Goal: Information Seeking & Learning: Learn about a topic

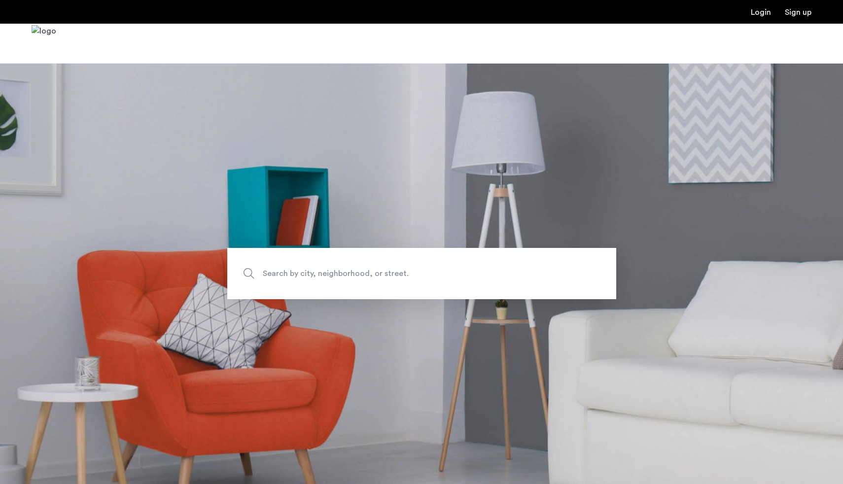
click at [365, 276] on span "Search by city, neighborhood, or street." at bounding box center [399, 273] width 272 height 13
click at [365, 276] on input "Search by city, neighborhood, or street." at bounding box center [421, 273] width 389 height 51
click at [351, 270] on span "Search by city, neighborhood, or street." at bounding box center [399, 273] width 272 height 13
click at [351, 270] on input "Search by city, neighborhood, or street." at bounding box center [421, 273] width 389 height 51
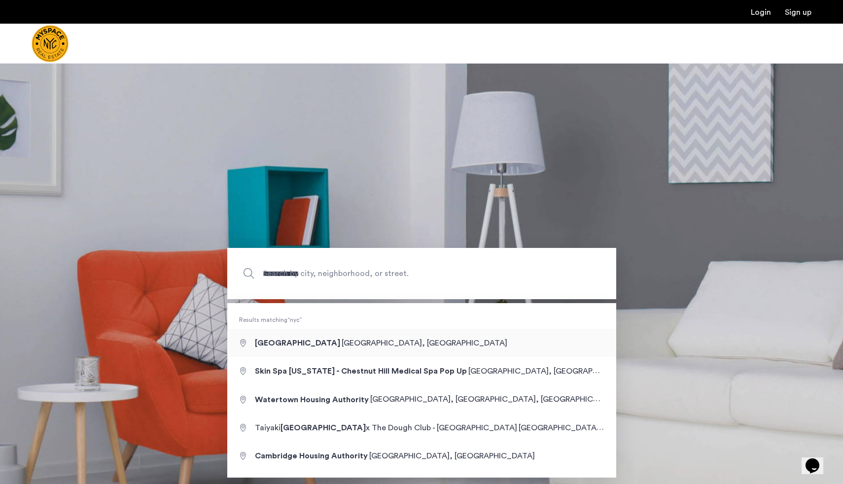
click at [305, 355] on section "**********" at bounding box center [421, 273] width 843 height 421
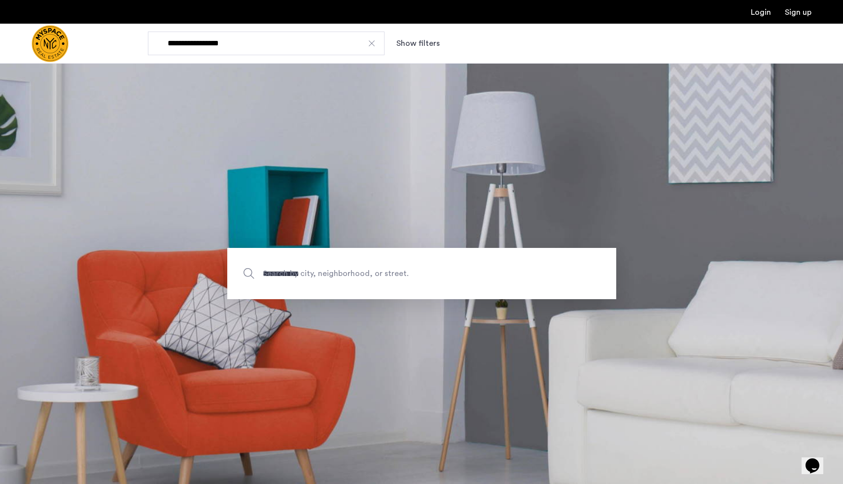
type input "**********"
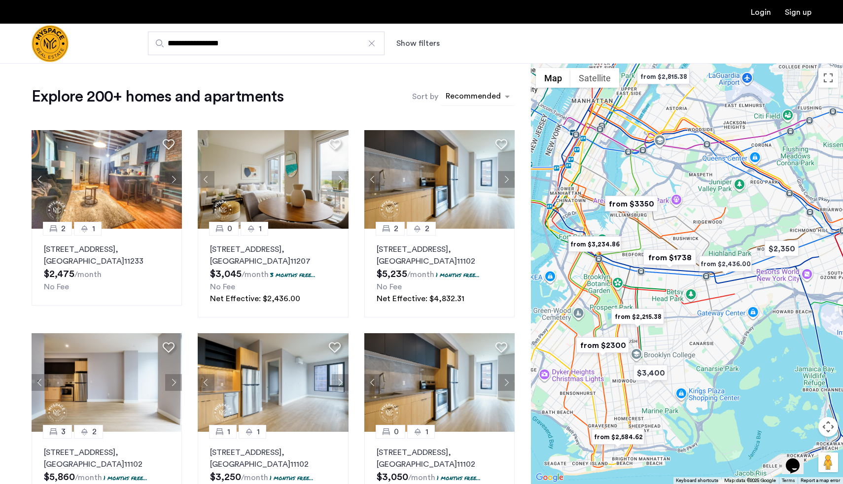
click at [480, 91] on div "sort-apartment" at bounding box center [473, 97] width 58 height 13
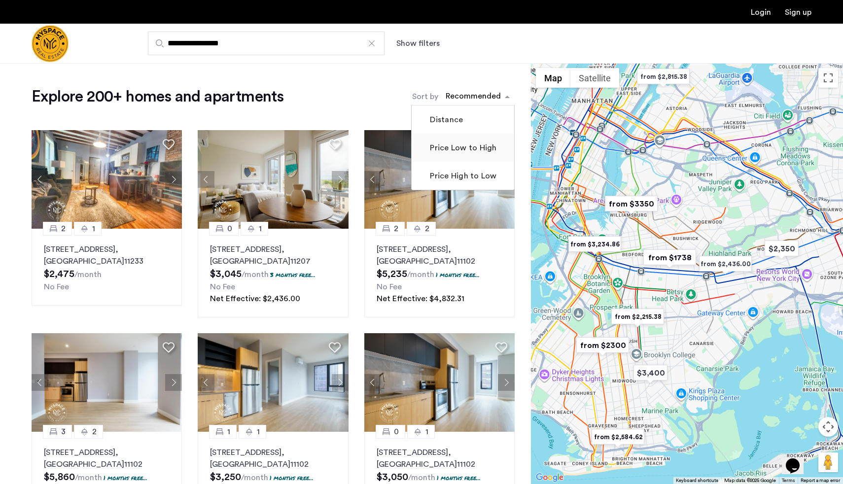
click at [471, 151] on label "Price Low to High" at bounding box center [462, 148] width 69 height 12
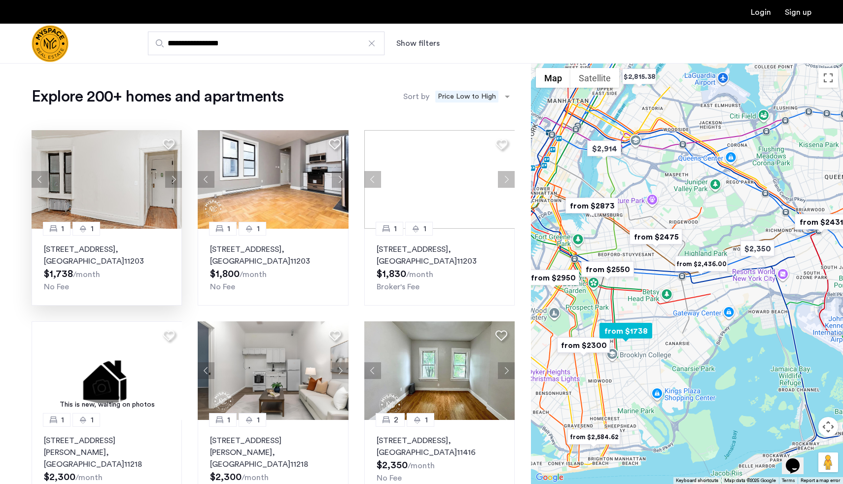
click at [174, 182] on button "Next apartment" at bounding box center [173, 179] width 17 height 17
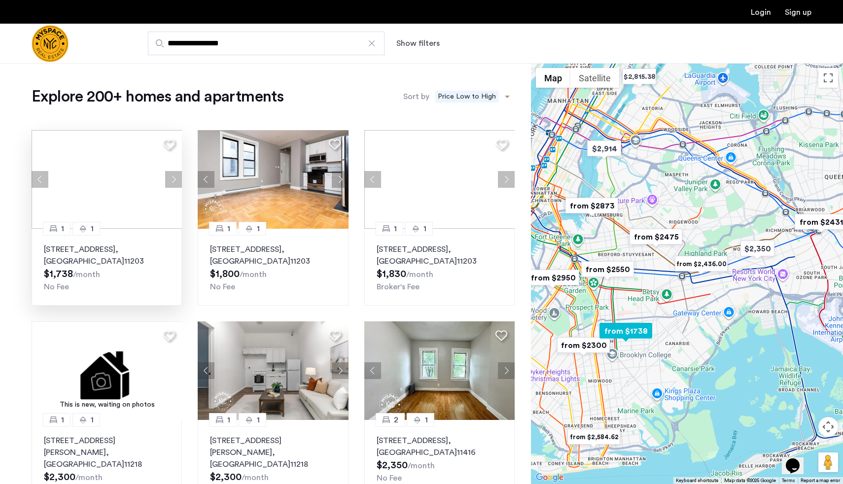
click at [174, 182] on div at bounding box center [107, 179] width 150 height 99
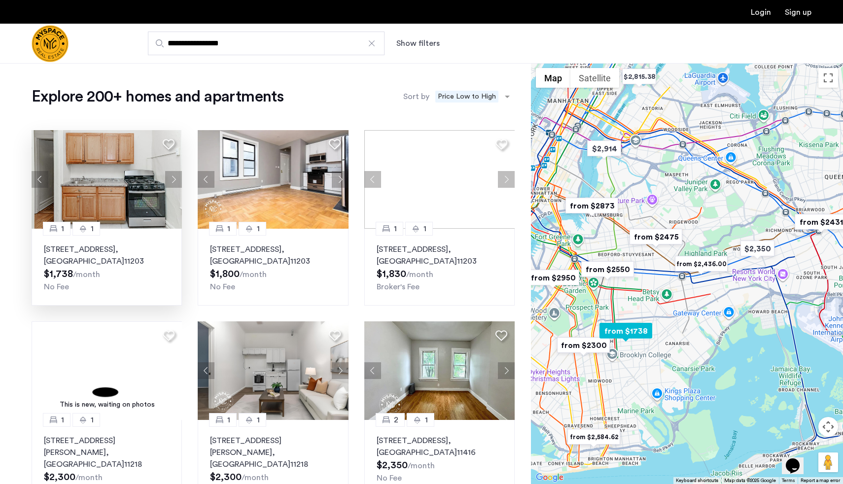
click at [174, 182] on button "Next apartment" at bounding box center [173, 179] width 17 height 17
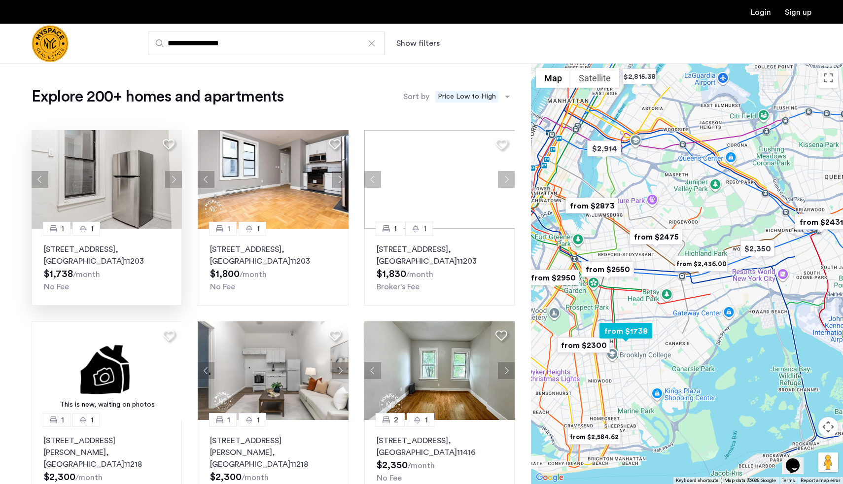
click at [174, 182] on button "Next apartment" at bounding box center [173, 179] width 17 height 17
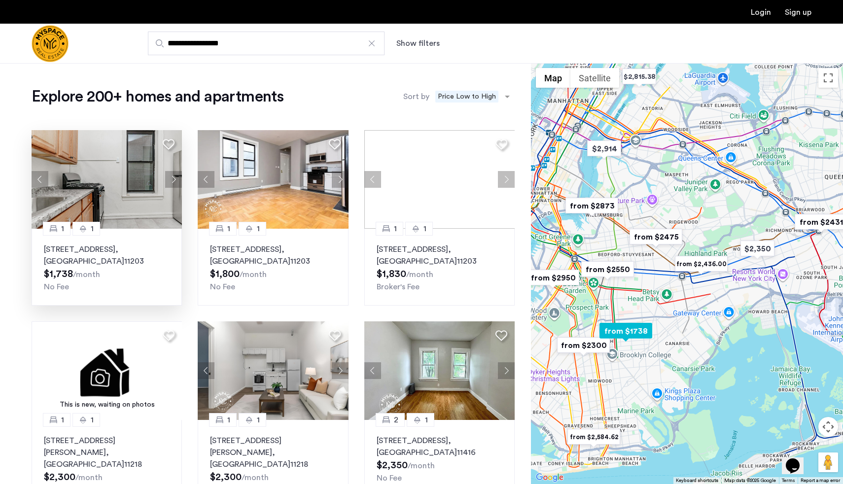
click at [174, 182] on button "Next apartment" at bounding box center [173, 179] width 17 height 17
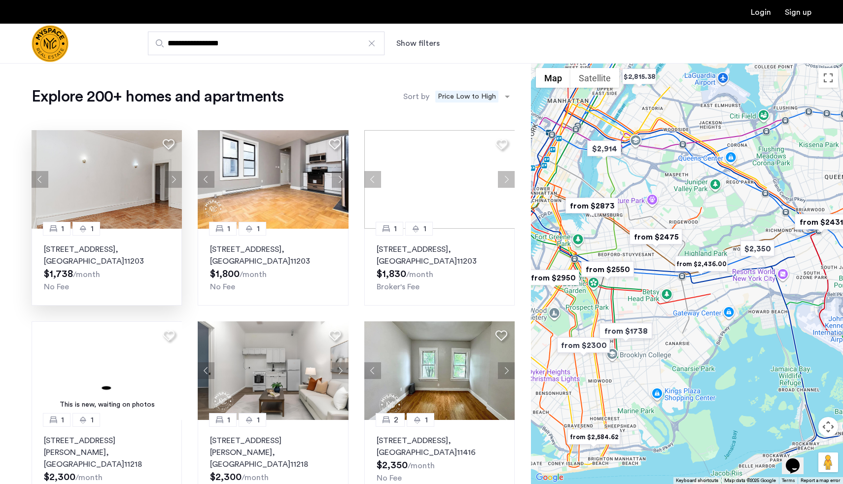
click at [334, 95] on div "Explore 200+ homes and apartments Sort by Recommended × Price Low to High" at bounding box center [273, 97] width 483 height 20
click at [154, 240] on div "1 1 374 E 49th St, Unit A2, Brooklyn , NY 11203 $1,738 /month No Fee" at bounding box center [107, 267] width 150 height 77
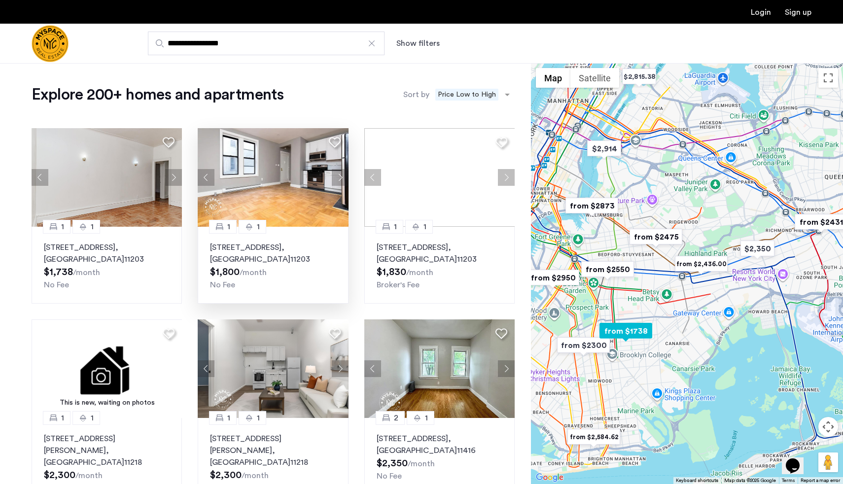
click at [284, 229] on div "1 1 92 East 53rd Street, Unit 4H, Brooklyn , NY 11203 $1,800 /month No Fee" at bounding box center [273, 265] width 150 height 77
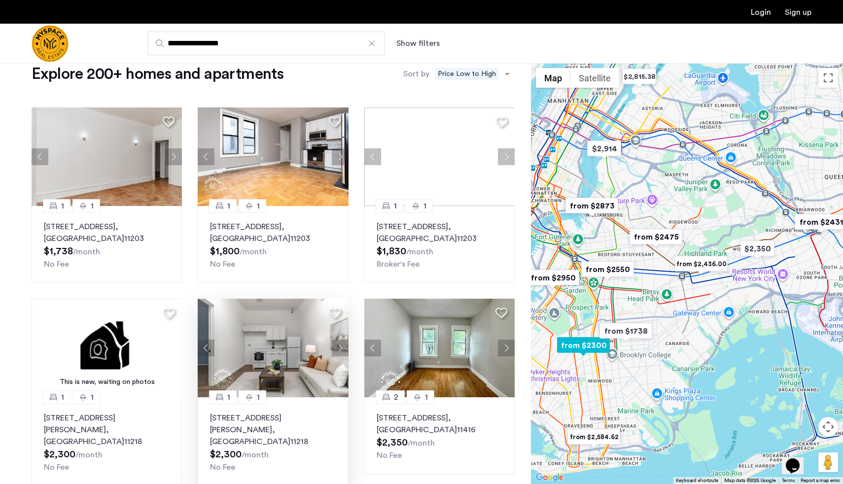
scroll to position [0, 0]
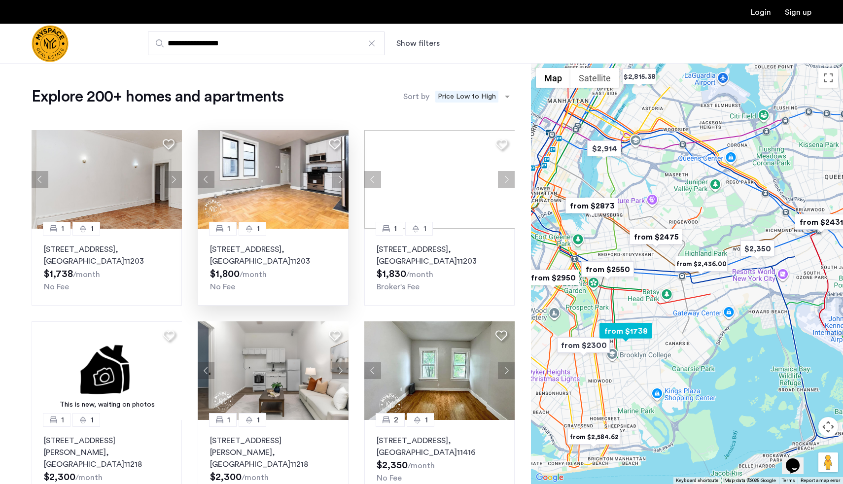
click at [301, 275] on div "92 East 53rd Street, Unit 4H, Brooklyn , NY 11203 $1,800 /month No Fee" at bounding box center [273, 268] width 126 height 49
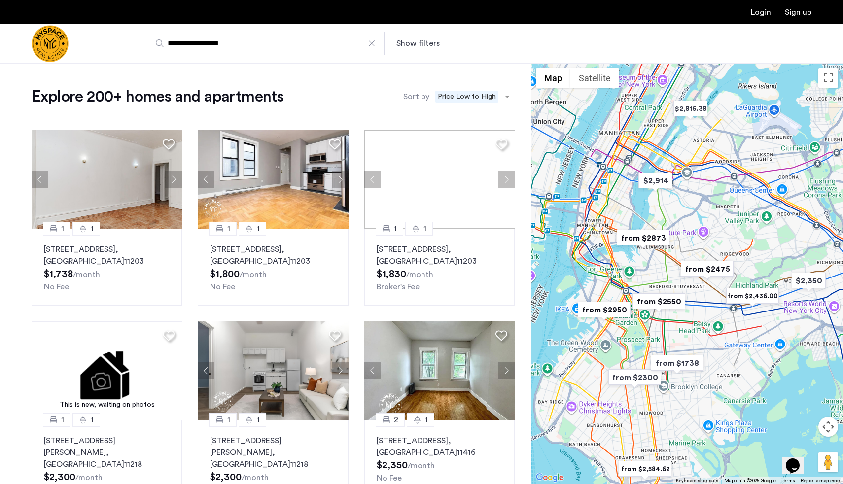
drag, startPoint x: 600, startPoint y: 278, endPoint x: 656, endPoint y: 309, distance: 64.4
click at [656, 309] on img "from $2550" at bounding box center [659, 301] width 61 height 22
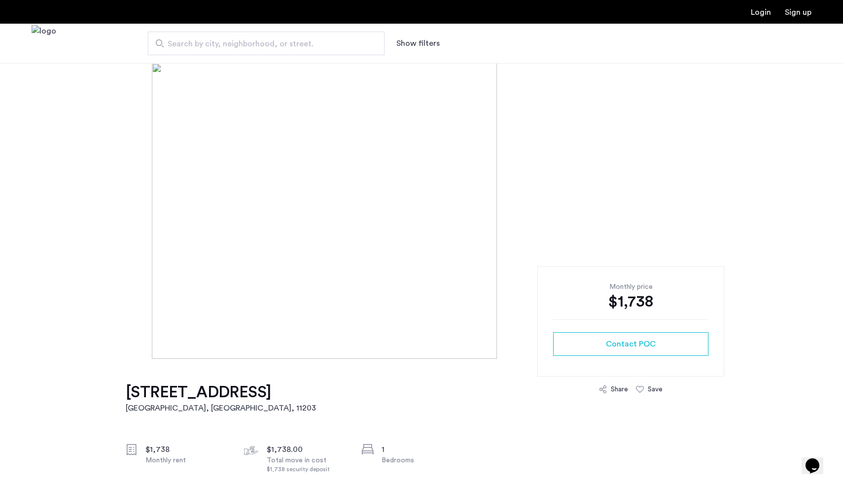
click at [154, 240] on img at bounding box center [421, 211] width 539 height 296
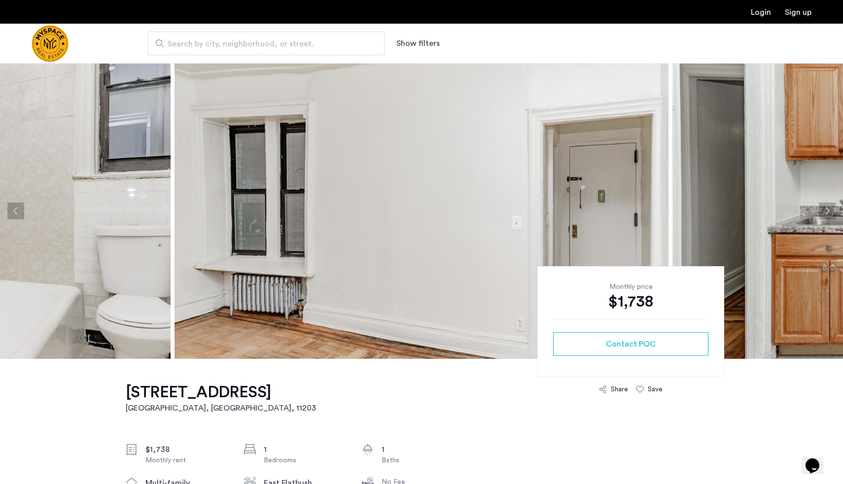
click at [14, 209] on button "Previous apartment" at bounding box center [15, 211] width 17 height 17
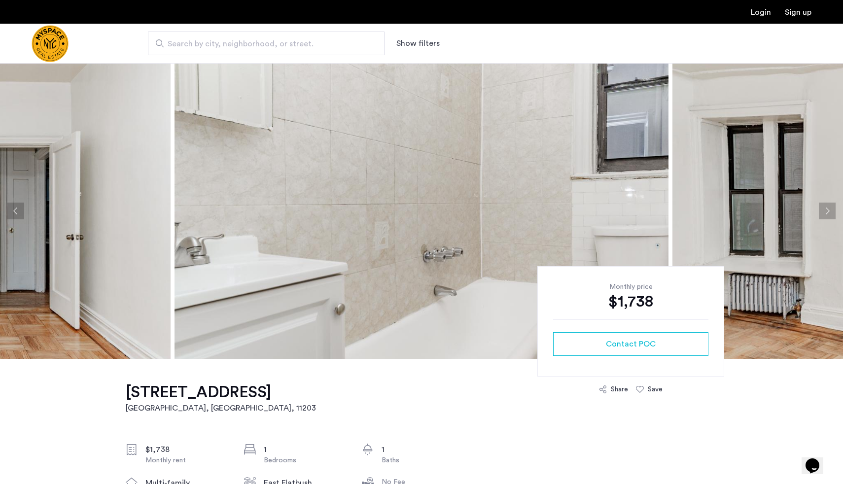
click at [14, 209] on button "Previous apartment" at bounding box center [15, 211] width 17 height 17
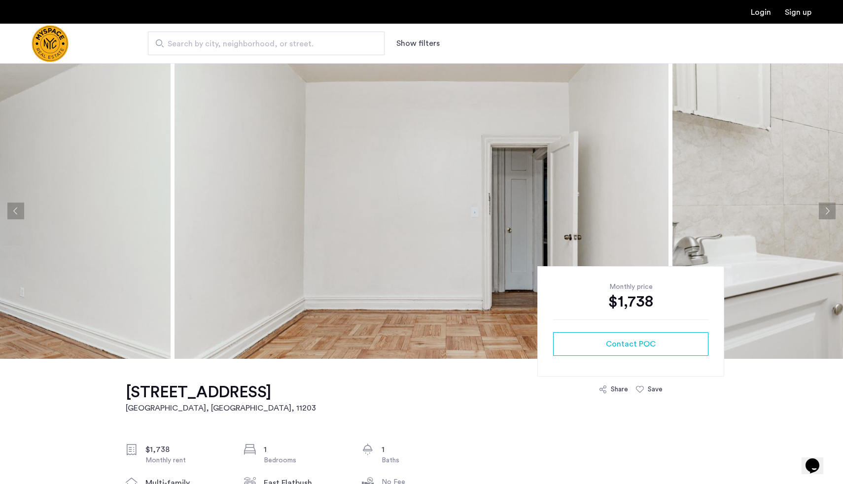
click at [14, 209] on button "Previous apartment" at bounding box center [15, 211] width 17 height 17
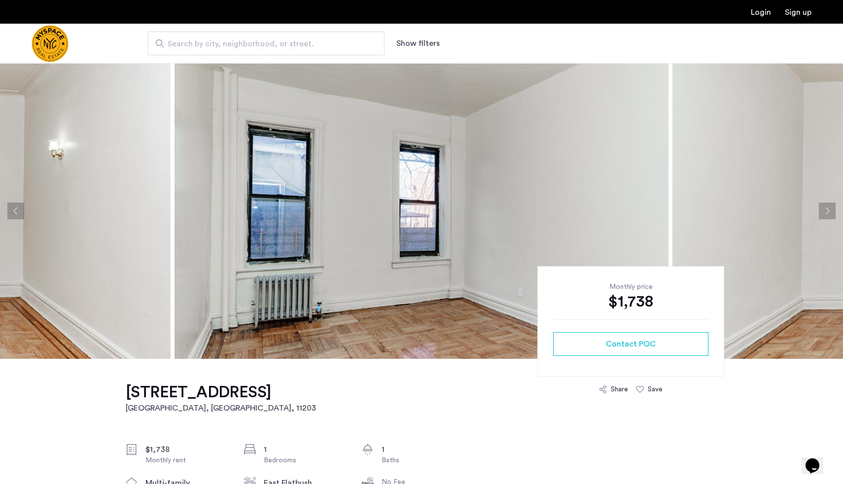
click at [15, 211] on button "Previous apartment" at bounding box center [15, 211] width 17 height 17
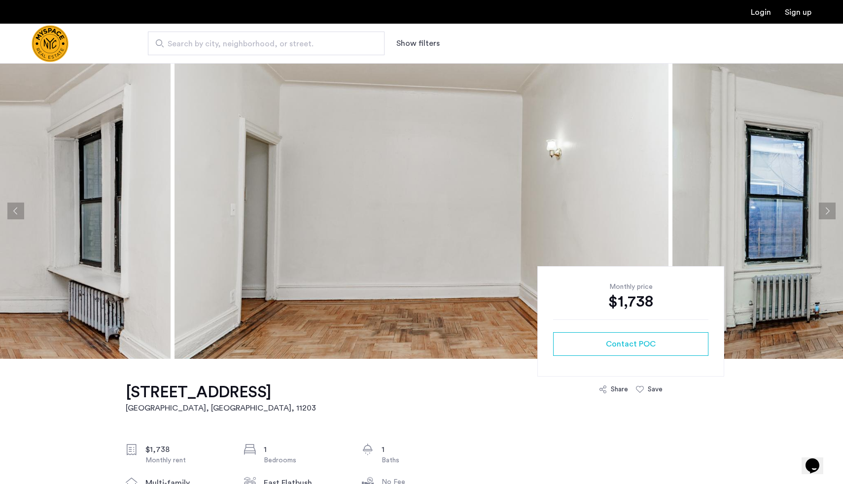
click at [15, 211] on button "Previous apartment" at bounding box center [15, 211] width 17 height 17
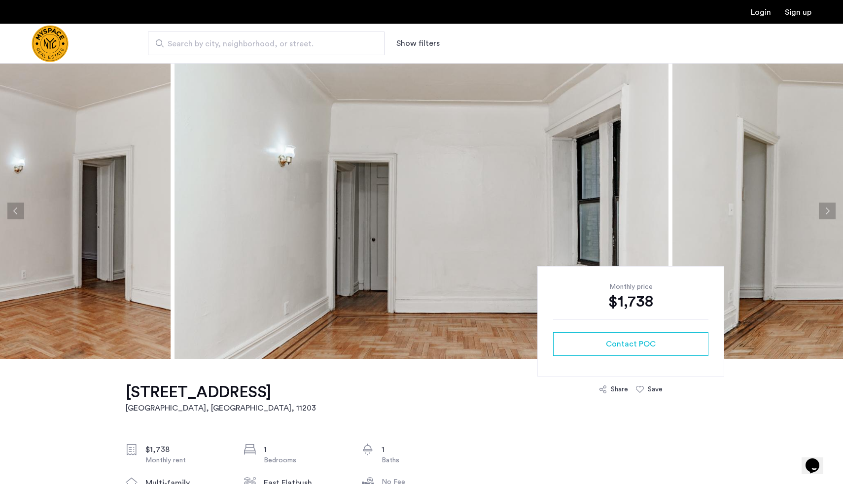
click at [15, 207] on button "Previous apartment" at bounding box center [15, 211] width 17 height 17
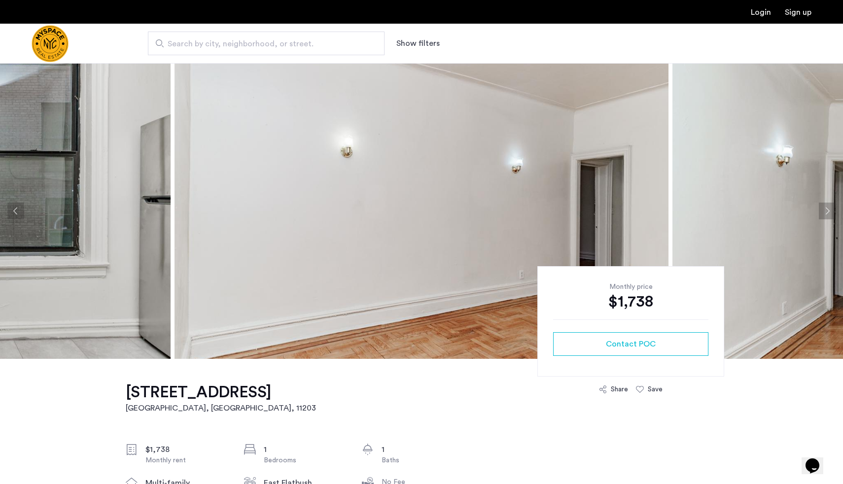
click at [15, 207] on button "Previous apartment" at bounding box center [15, 211] width 17 height 17
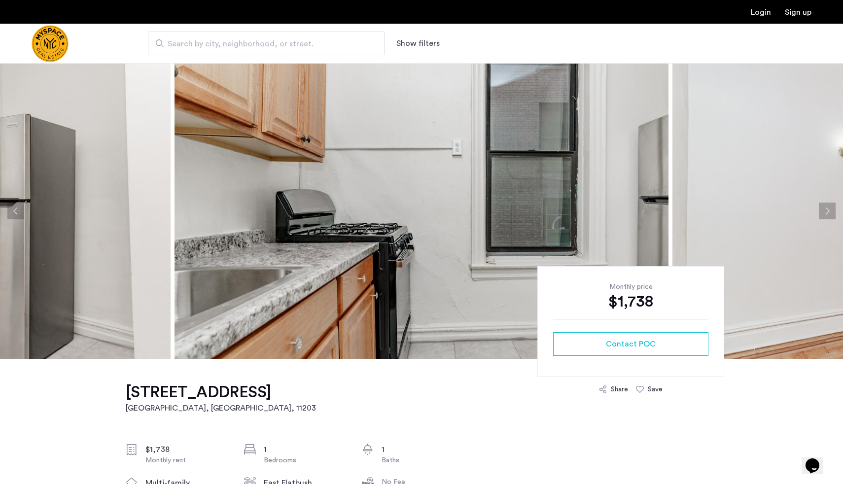
click at [15, 207] on button "Previous apartment" at bounding box center [15, 211] width 17 height 17
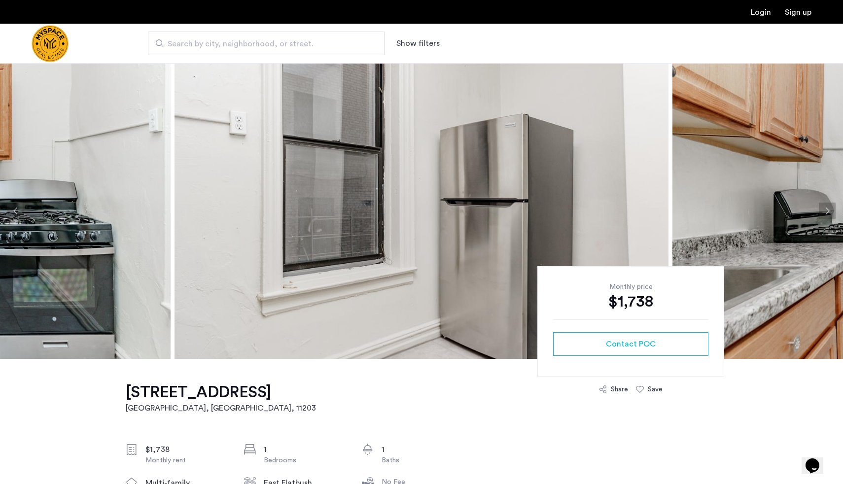
click at [15, 207] on button "Previous apartment" at bounding box center [15, 211] width 17 height 17
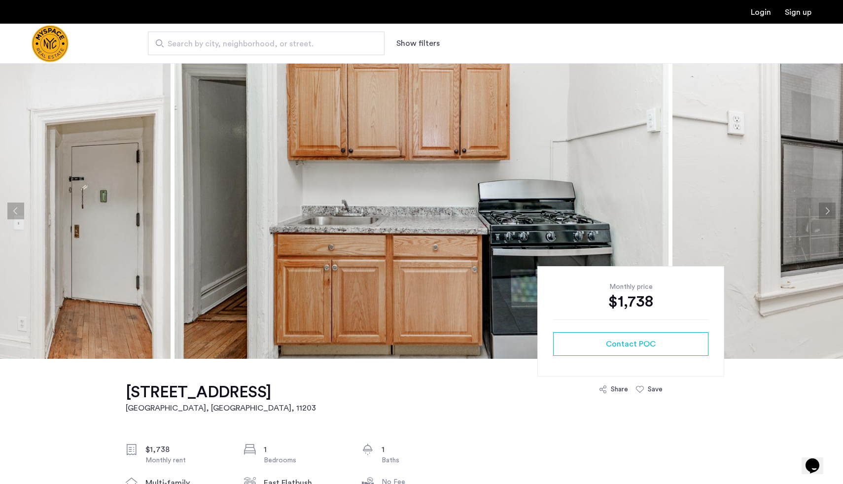
click at [21, 209] on button "Previous apartment" at bounding box center [15, 211] width 17 height 17
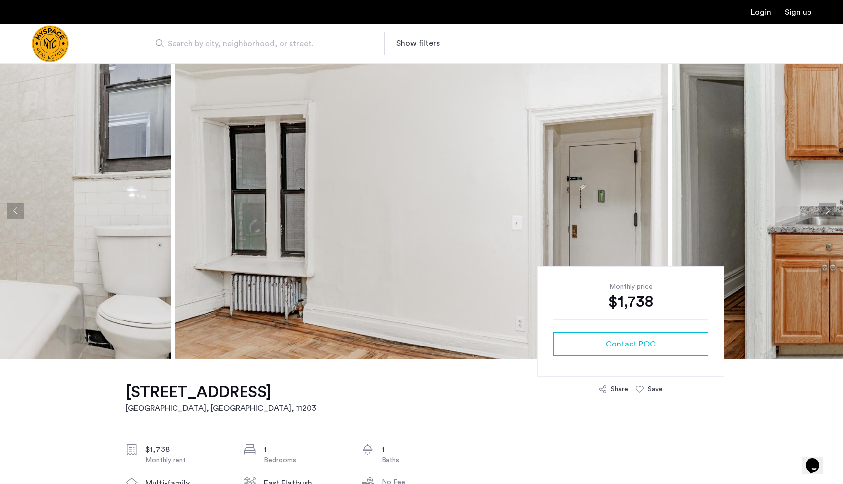
click at [825, 209] on button "Next apartment" at bounding box center [827, 211] width 17 height 17
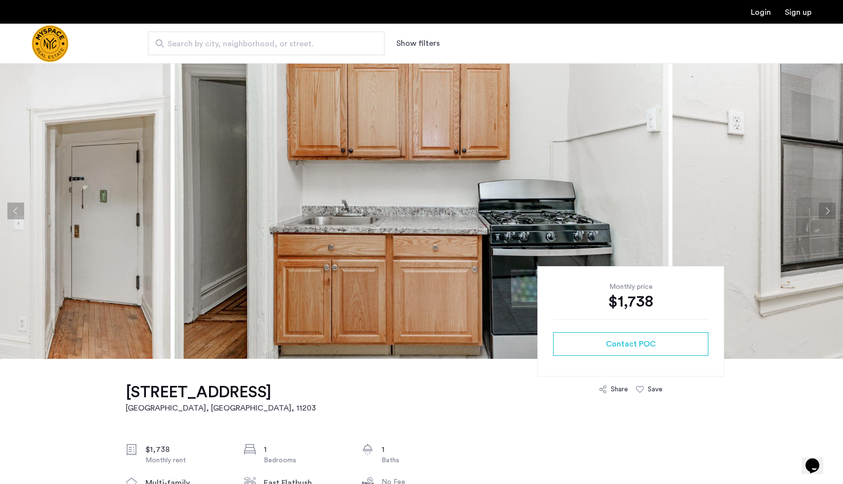
click at [17, 215] on button "Previous apartment" at bounding box center [15, 211] width 17 height 17
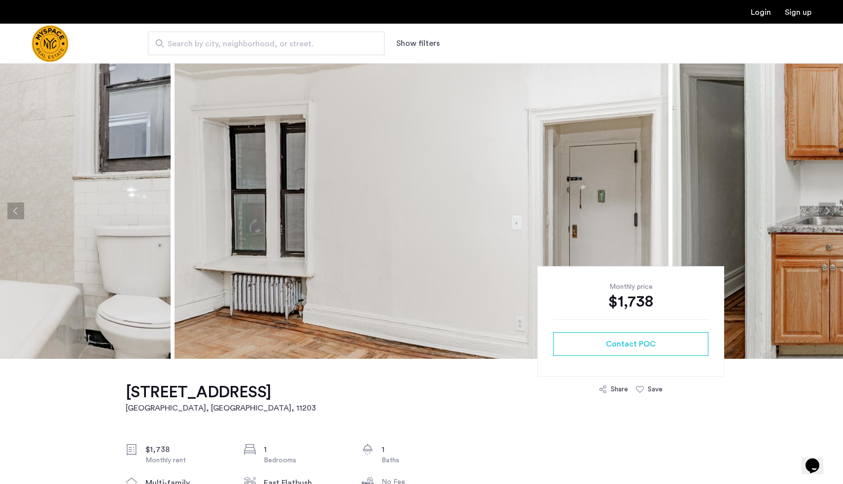
click at [17, 215] on button "Previous apartment" at bounding box center [15, 211] width 17 height 17
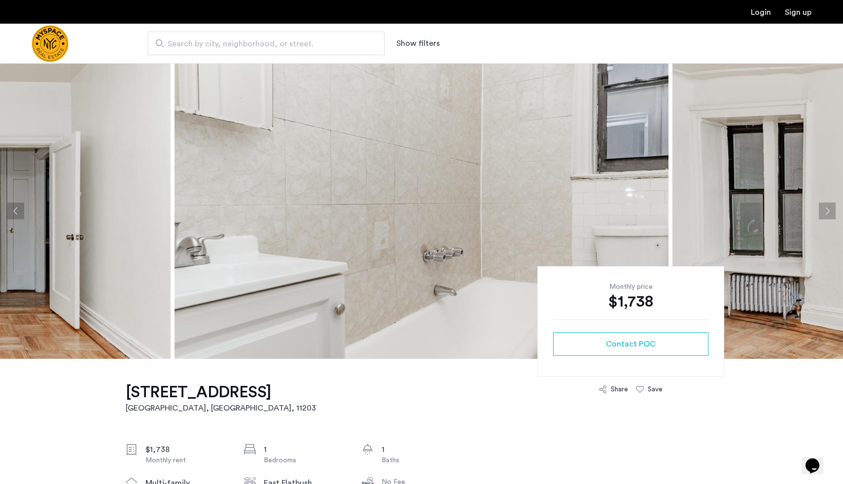
click at [17, 215] on button "Previous apartment" at bounding box center [15, 211] width 17 height 17
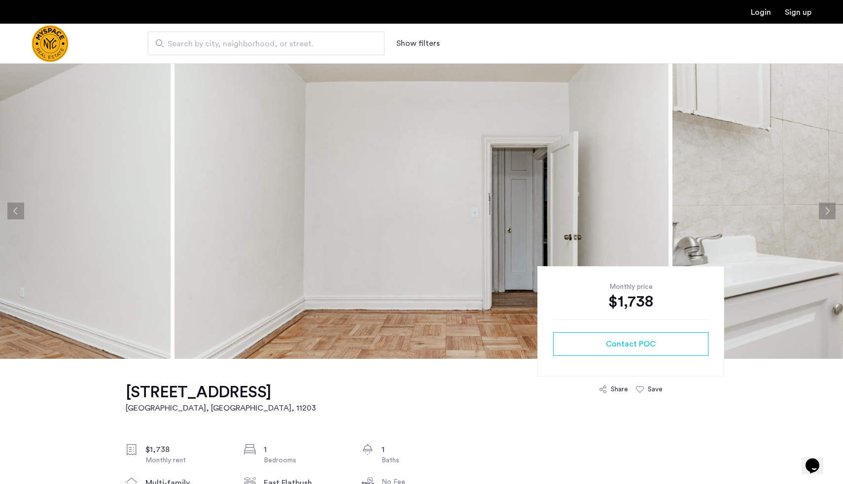
click at [17, 215] on button "Previous apartment" at bounding box center [15, 211] width 17 height 17
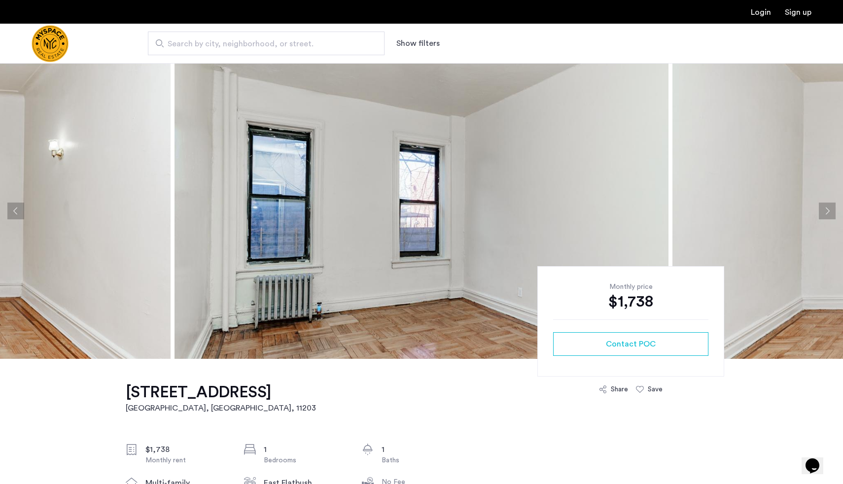
click at [17, 215] on button "Previous apartment" at bounding box center [15, 211] width 17 height 17
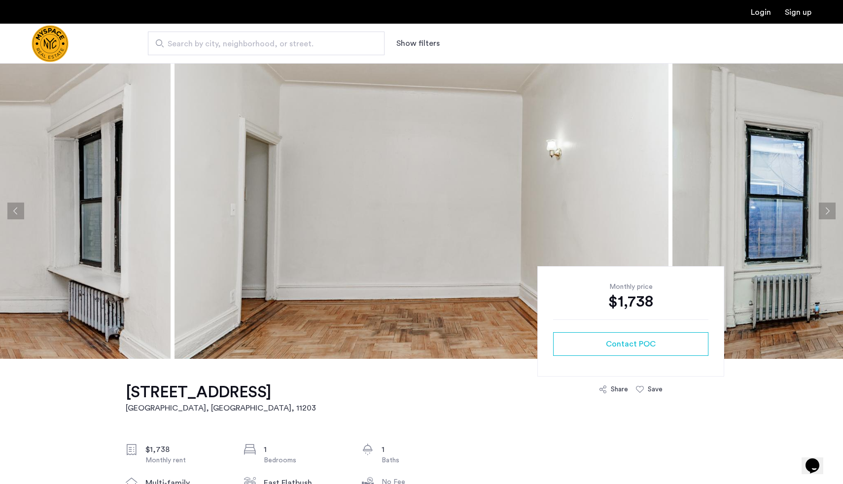
click at [17, 215] on button "Previous apartment" at bounding box center [15, 211] width 17 height 17
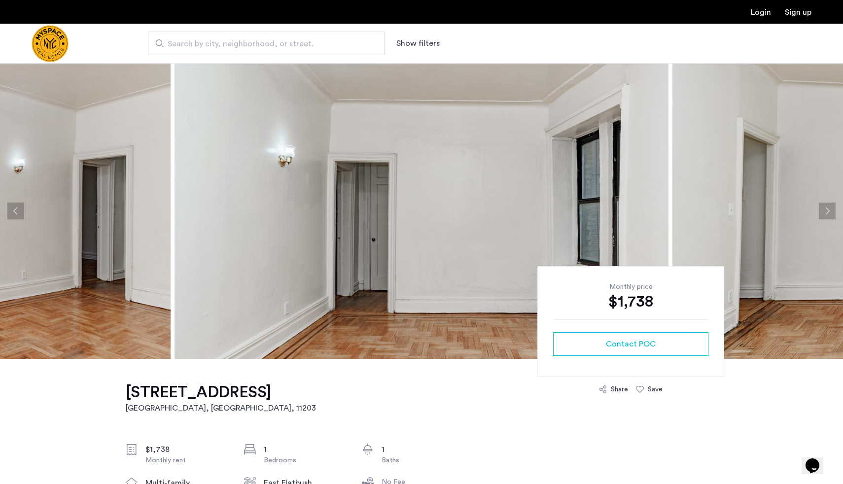
click at [17, 215] on button "Previous apartment" at bounding box center [15, 211] width 17 height 17
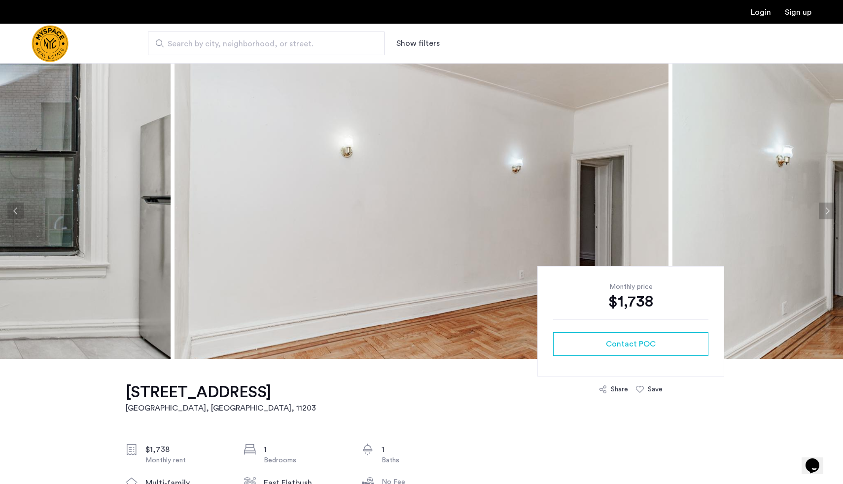
click at [17, 215] on button "Previous apartment" at bounding box center [15, 211] width 17 height 17
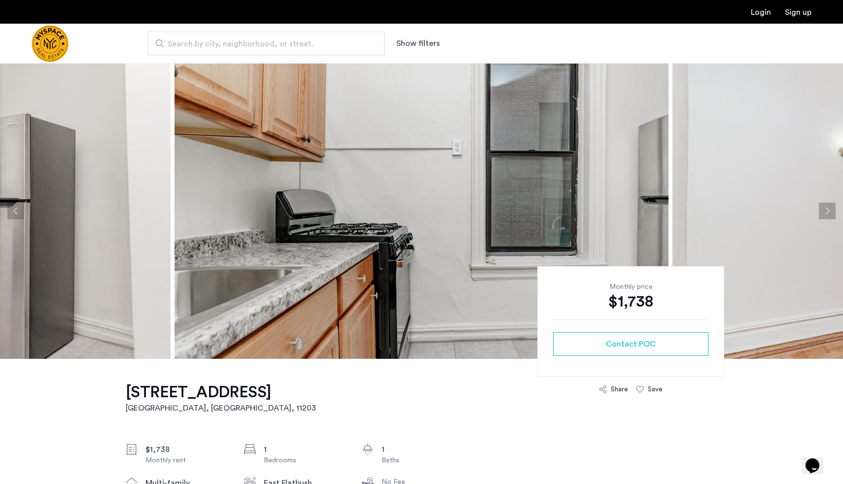
click at [17, 215] on button "Previous apartment" at bounding box center [15, 211] width 17 height 17
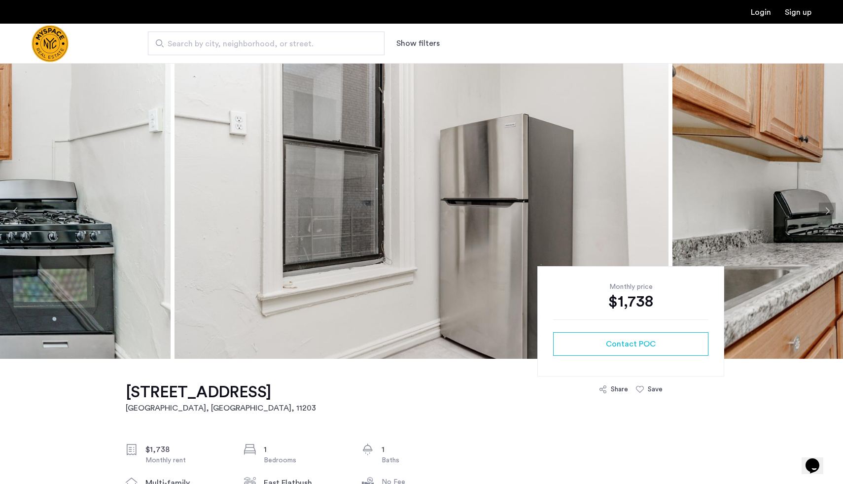
click at [17, 215] on button "Previous apartment" at bounding box center [15, 211] width 17 height 17
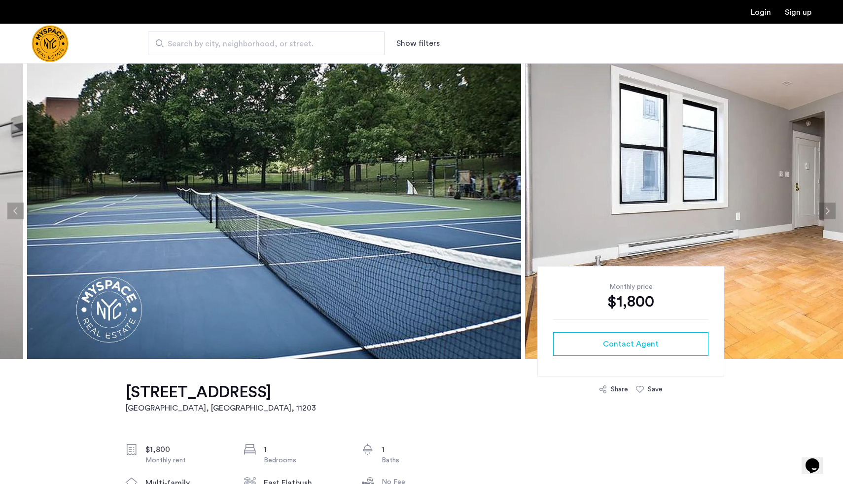
drag, startPoint x: 239, startPoint y: 223, endPoint x: 590, endPoint y: 218, distance: 350.6
click at [590, 218] on img at bounding box center [772, 211] width 494 height 296
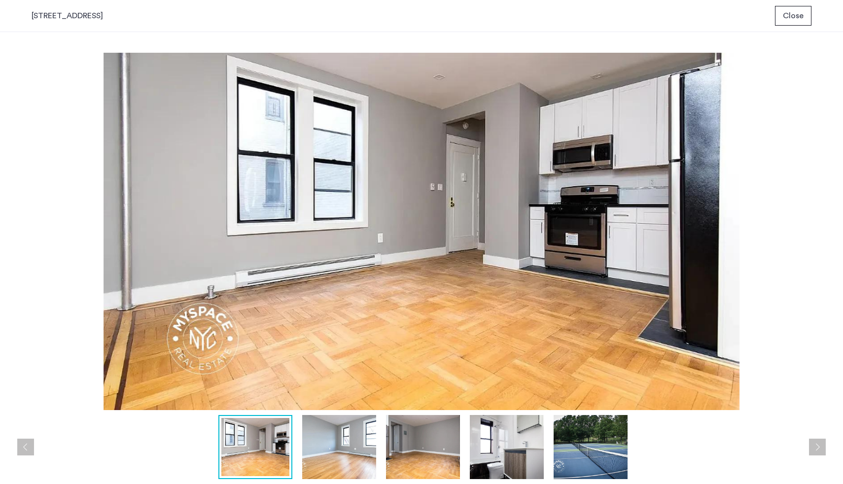
click at [805, 166] on img at bounding box center [422, 232] width 780 height 358
click at [798, 19] on span "Close" at bounding box center [793, 16] width 21 height 12
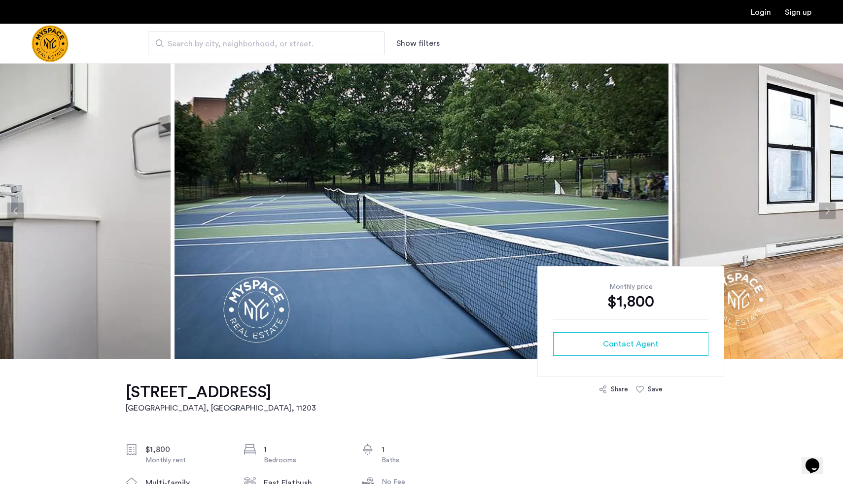
click at [827, 207] on button "Next apartment" at bounding box center [827, 211] width 17 height 17
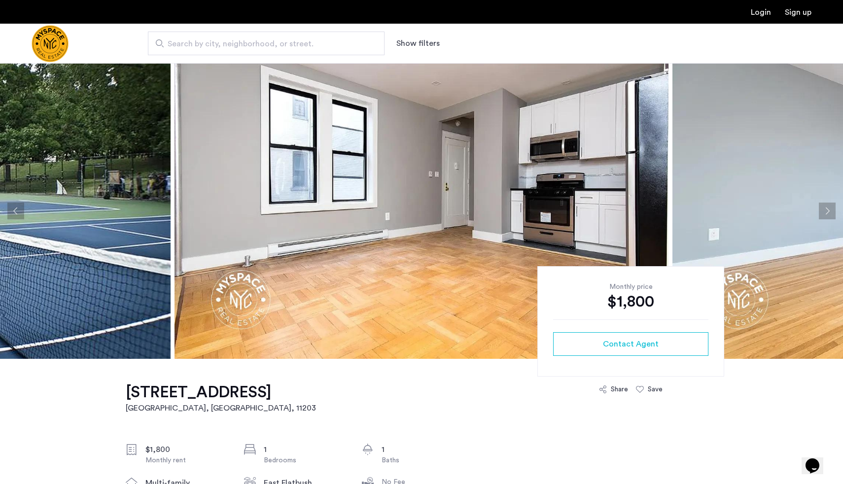
click at [827, 207] on button "Next apartment" at bounding box center [827, 211] width 17 height 17
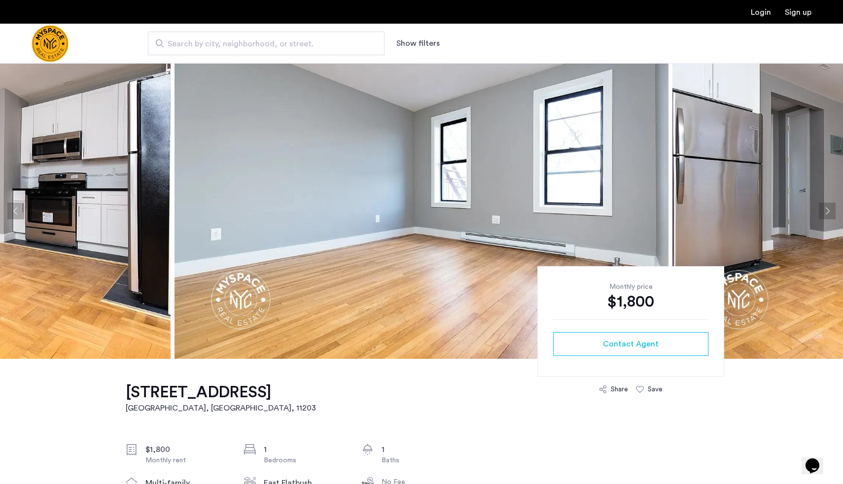
click at [827, 207] on button "Next apartment" at bounding box center [827, 211] width 17 height 17
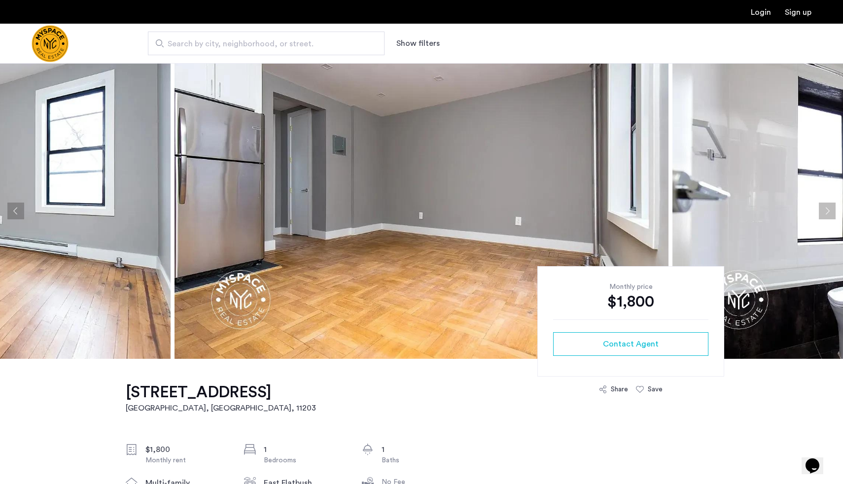
click at [827, 207] on button "Next apartment" at bounding box center [827, 211] width 17 height 17
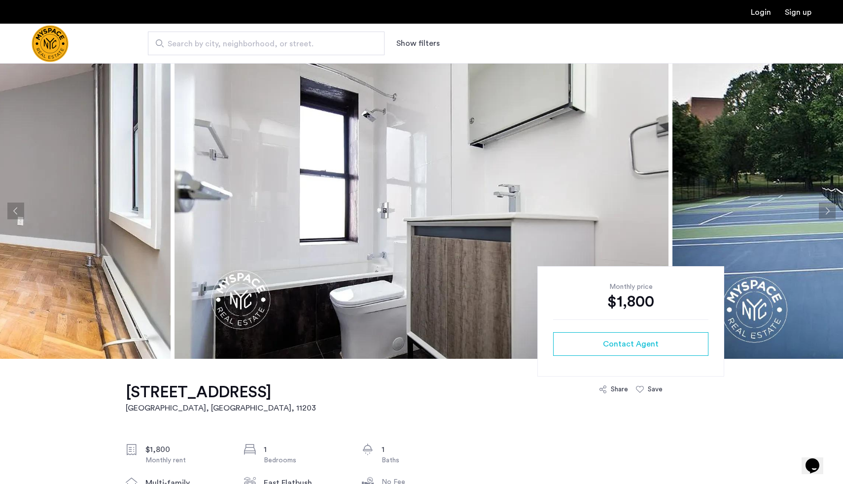
click at [827, 207] on button "Next apartment" at bounding box center [827, 211] width 17 height 17
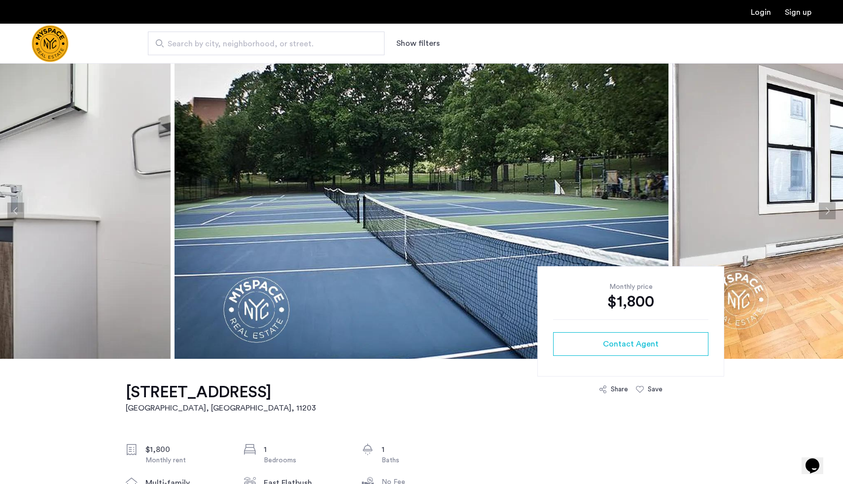
click at [827, 207] on button "Next apartment" at bounding box center [827, 211] width 17 height 17
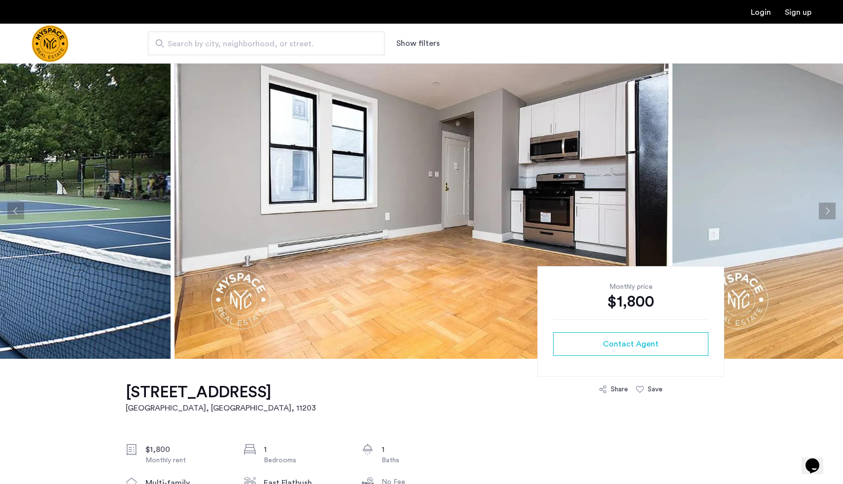
click at [827, 207] on button "Next apartment" at bounding box center [827, 211] width 17 height 17
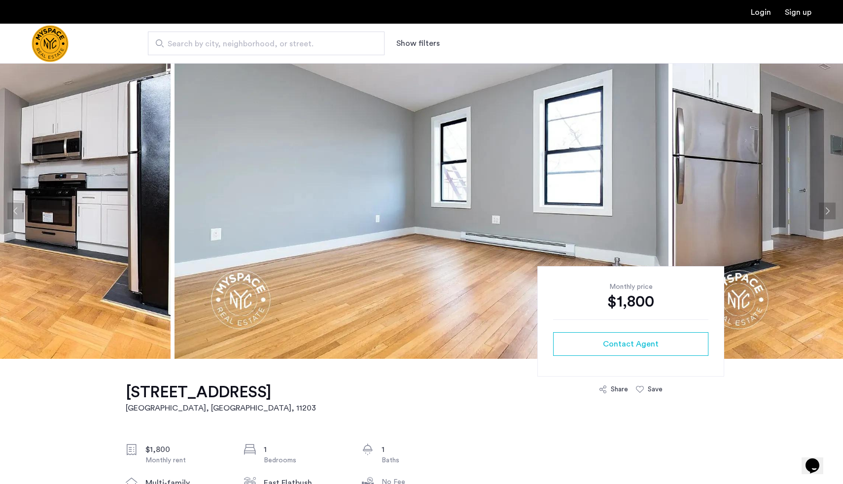
click at [827, 207] on button "Next apartment" at bounding box center [827, 211] width 17 height 17
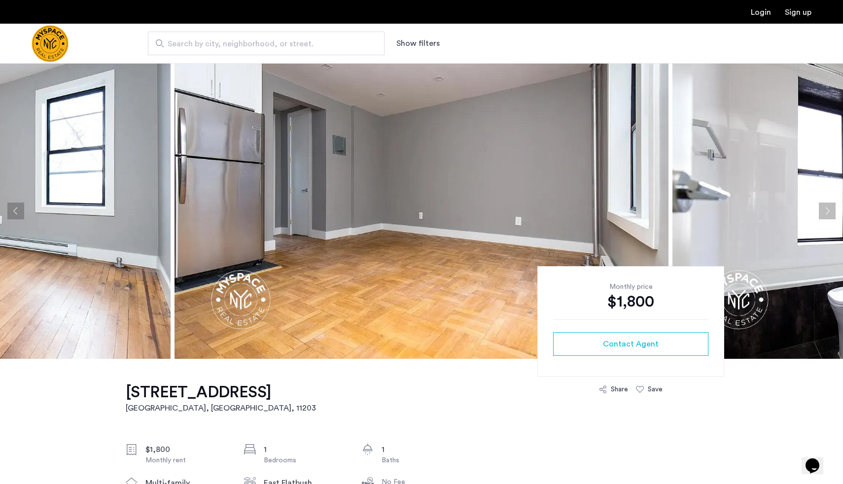
click at [827, 207] on button "Next apartment" at bounding box center [827, 211] width 17 height 17
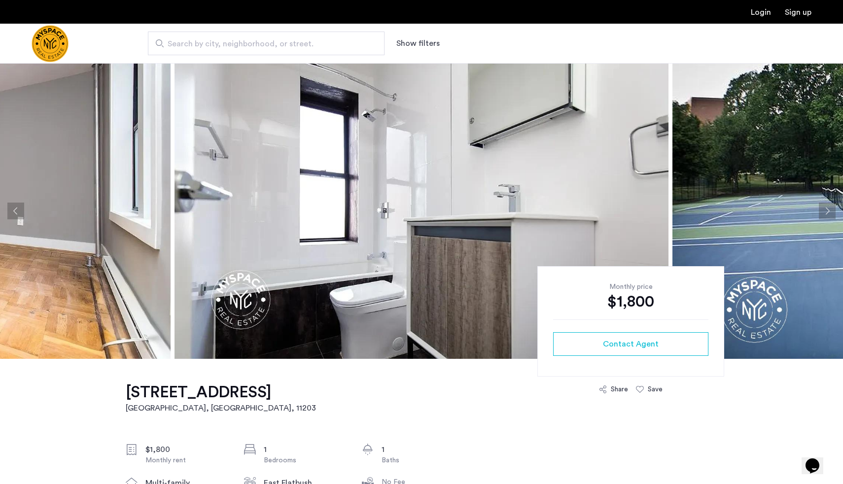
click at [827, 207] on button "Next apartment" at bounding box center [827, 211] width 17 height 17
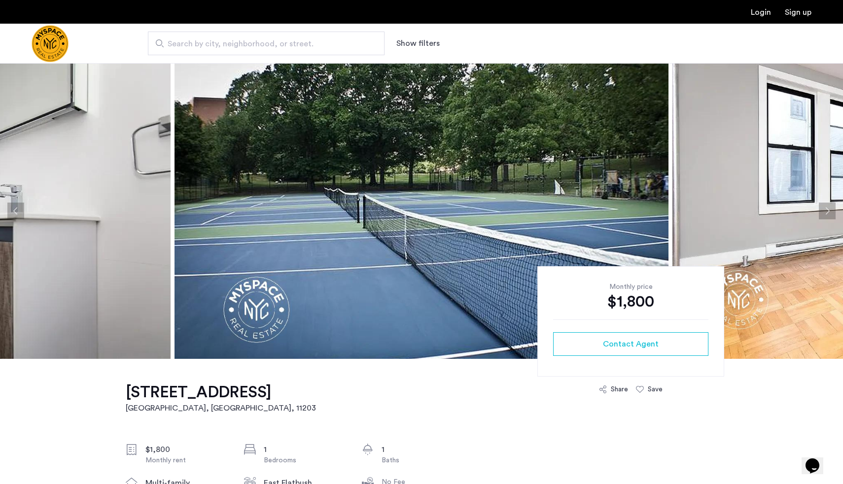
click at [827, 207] on button "Next apartment" at bounding box center [827, 211] width 17 height 17
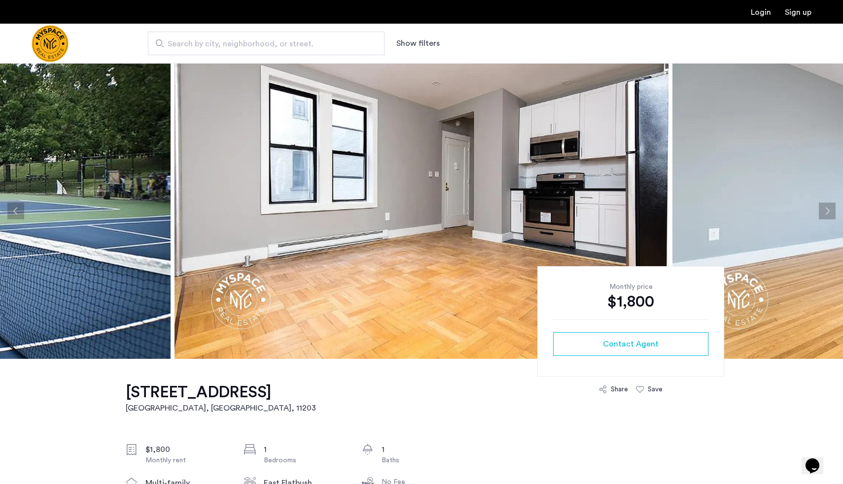
click at [827, 207] on button "Next apartment" at bounding box center [827, 211] width 17 height 17
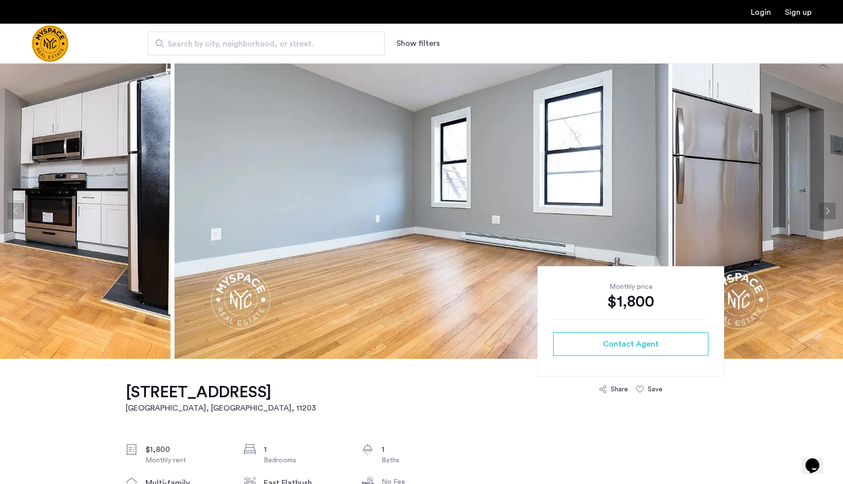
click at [827, 207] on button "Next apartment" at bounding box center [827, 211] width 17 height 17
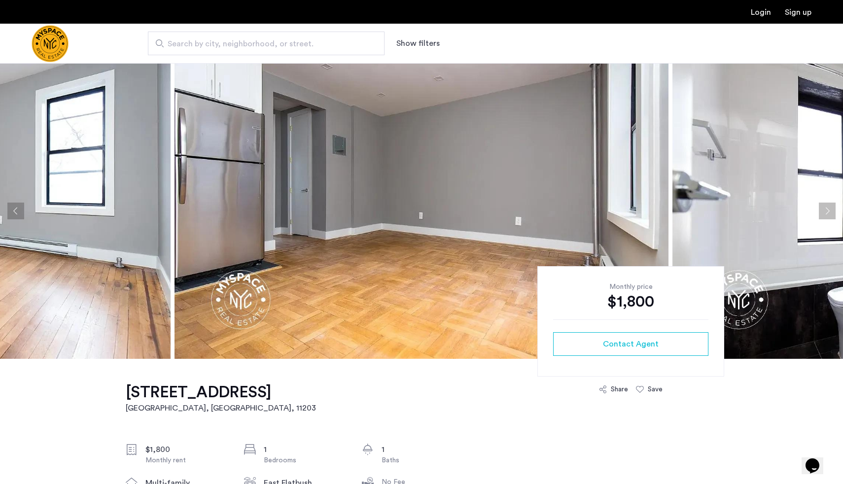
click at [827, 207] on button "Next apartment" at bounding box center [827, 211] width 17 height 17
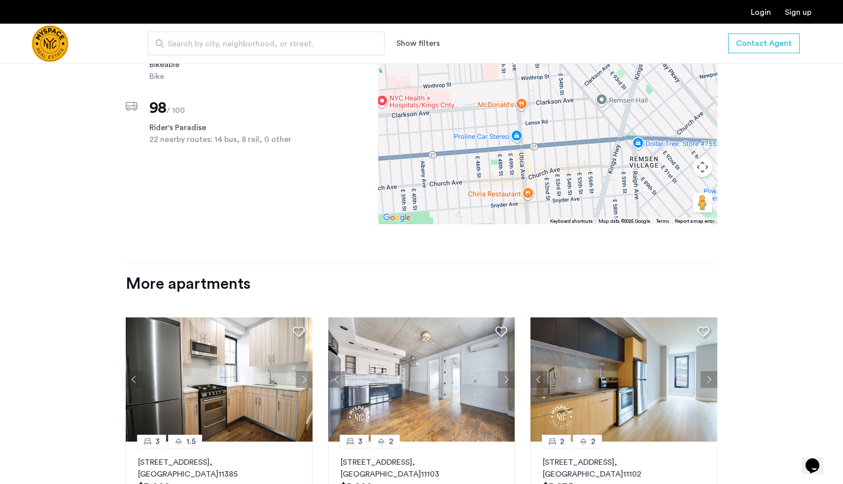
scroll to position [443, 0]
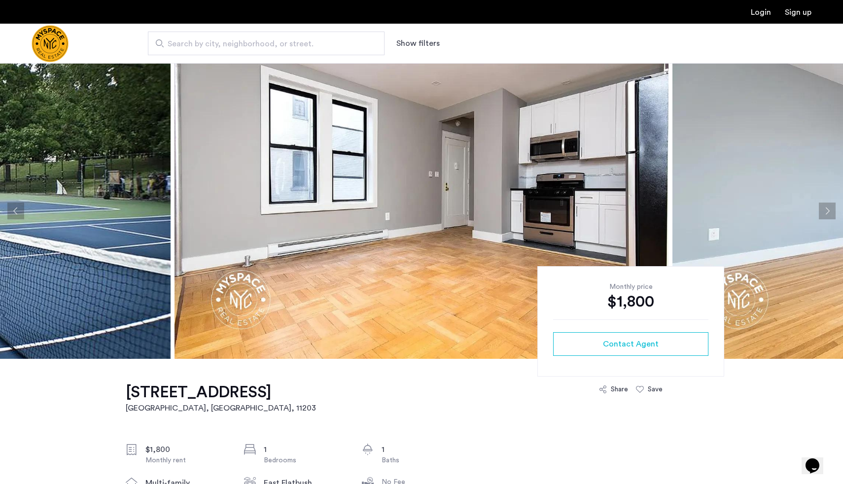
click at [280, 46] on span "Search by city, neighborhood, or street." at bounding box center [262, 44] width 189 height 12
click at [280, 46] on input "Search by city, neighborhood, or street." at bounding box center [266, 44] width 237 height 24
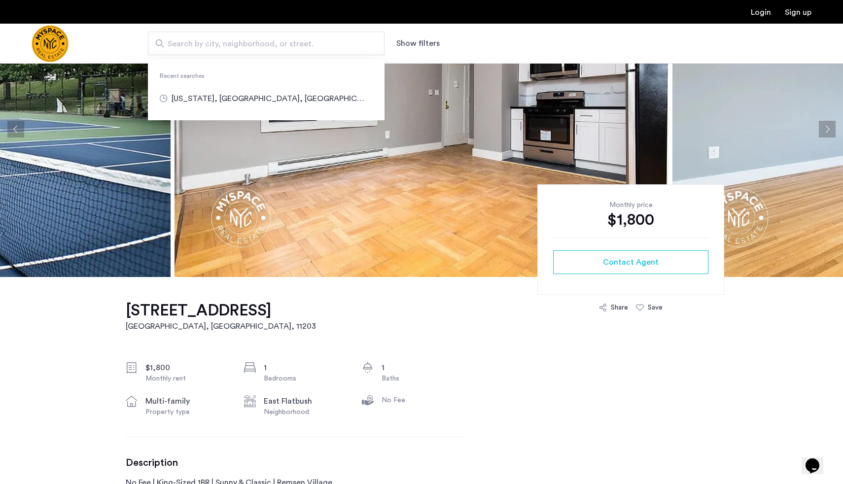
scroll to position [126, 0]
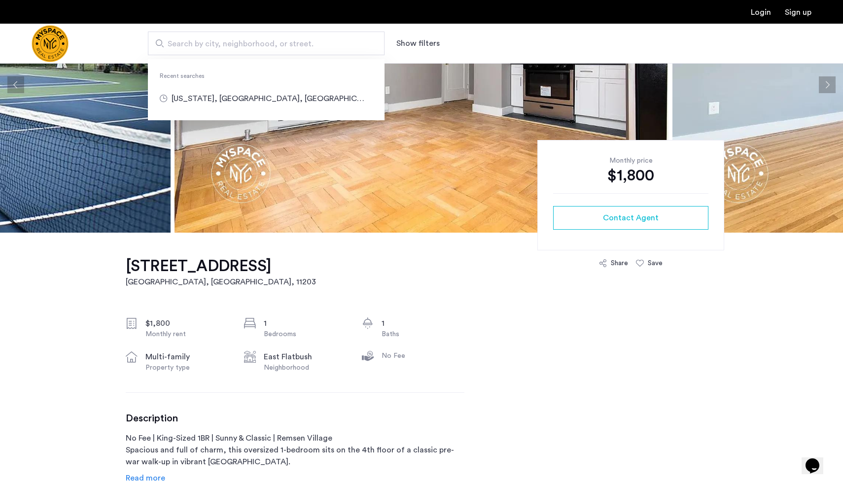
click at [396, 251] on div "[STREET_ADDRESS] $1,800 Monthly rent 1 Bedrooms 1 Baths multi-family Property t…" at bounding box center [295, 388] width 339 height 311
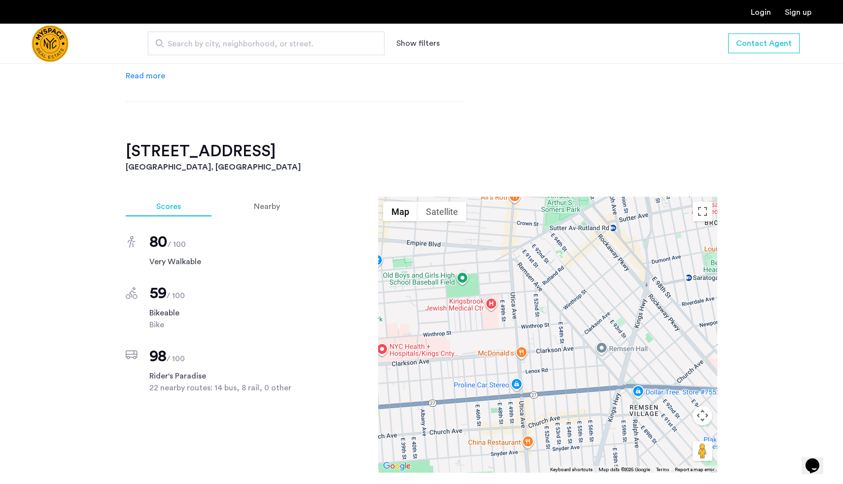
scroll to position [529, 0]
click at [325, 278] on div "Scores Nearby 80 / 100 Very Walkable 59 / 100 Bikeable Bike 98 / 100 Rider's Pa…" at bounding box center [422, 354] width 592 height 316
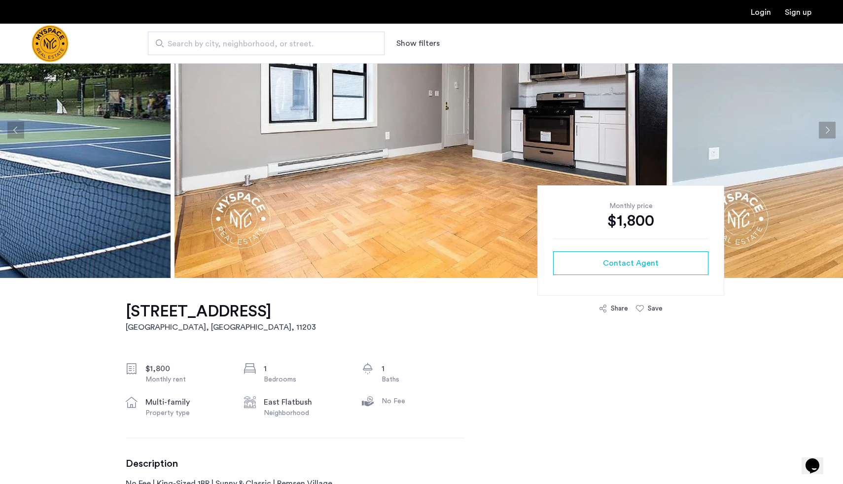
scroll to position [0, 0]
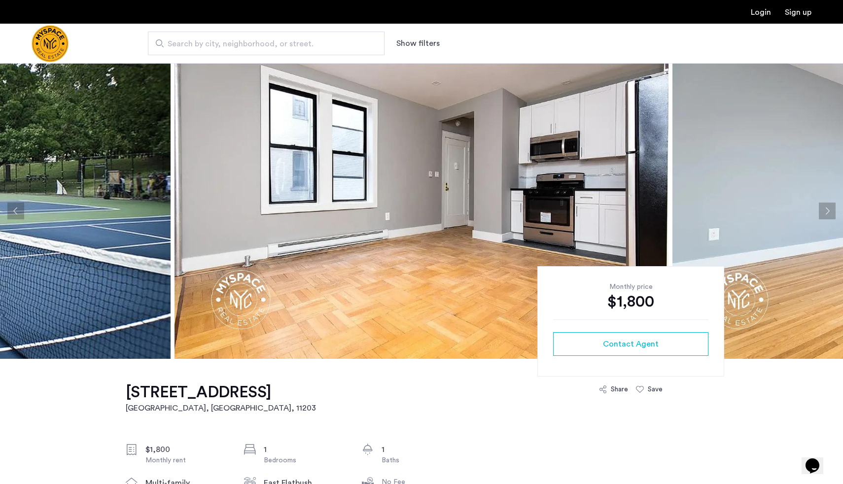
click at [827, 213] on button "Next apartment" at bounding box center [827, 211] width 17 height 17
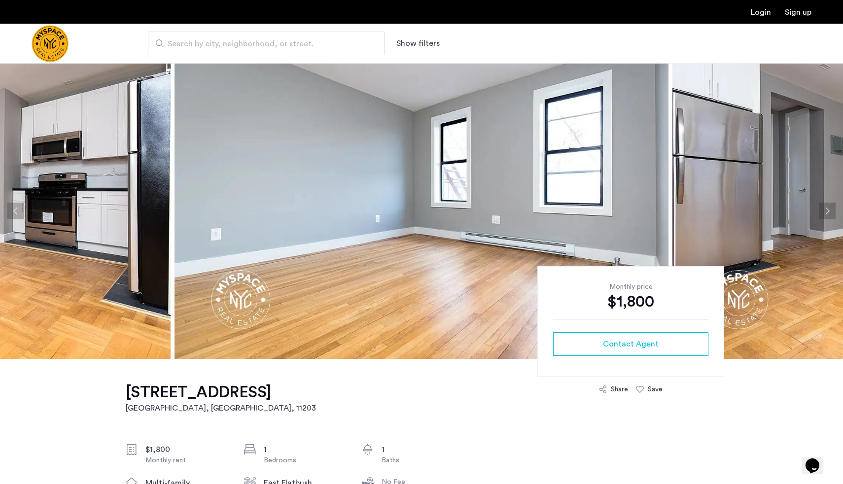
click at [827, 213] on button "Next apartment" at bounding box center [827, 211] width 17 height 17
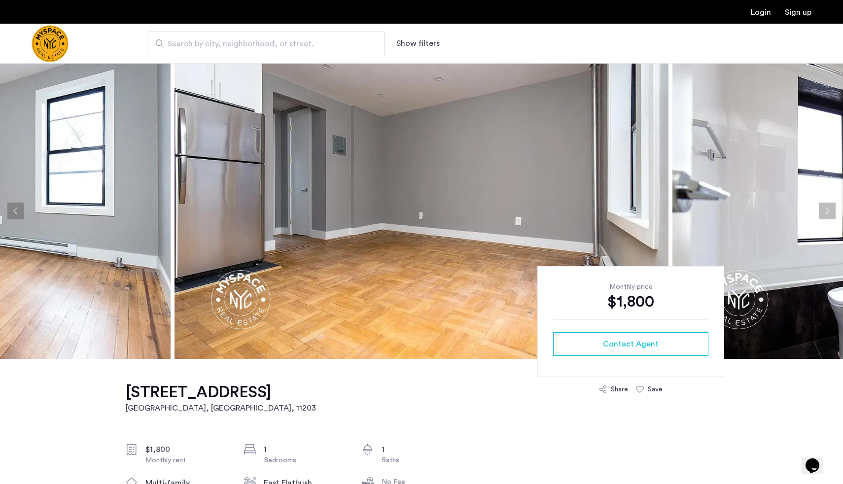
click at [827, 213] on button "Next apartment" at bounding box center [827, 211] width 17 height 17
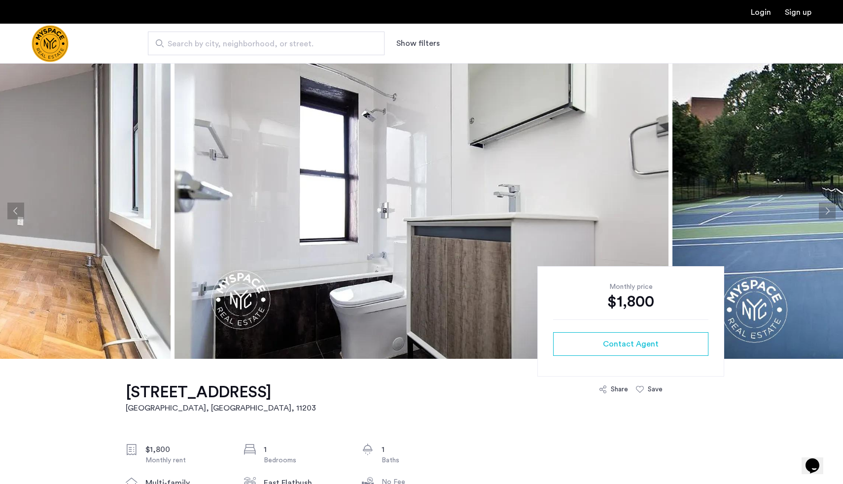
click at [827, 213] on button "Next apartment" at bounding box center [827, 211] width 17 height 17
